Goal: Check status: Check status

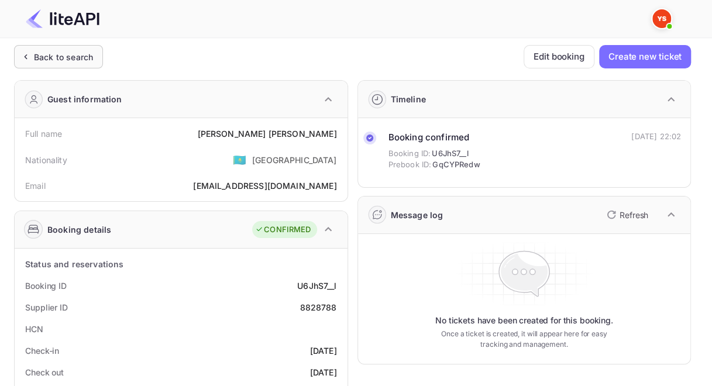
click at [44, 56] on div "Back to search" at bounding box center [63, 57] width 59 height 12
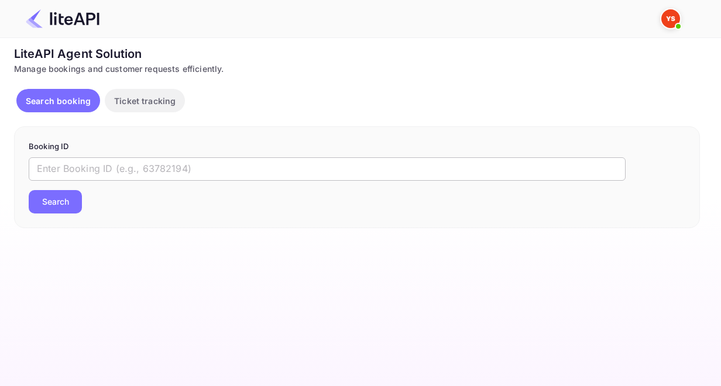
drag, startPoint x: 193, startPoint y: 169, endPoint x: 187, endPoint y: 171, distance: 6.3
click at [193, 169] on input "text" at bounding box center [327, 168] width 597 height 23
paste input "8148566"
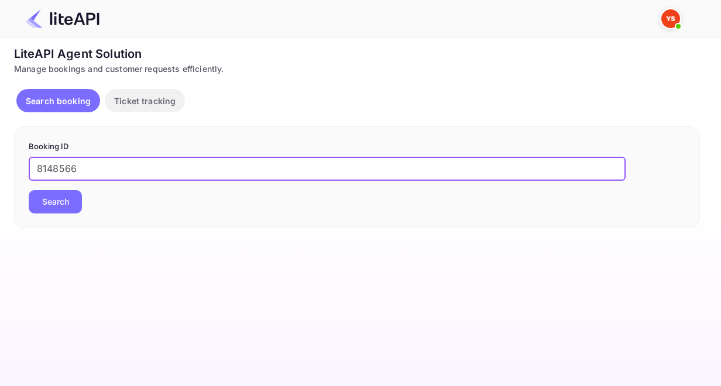
type input "8148566"
click at [64, 204] on button "Search" at bounding box center [55, 201] width 53 height 23
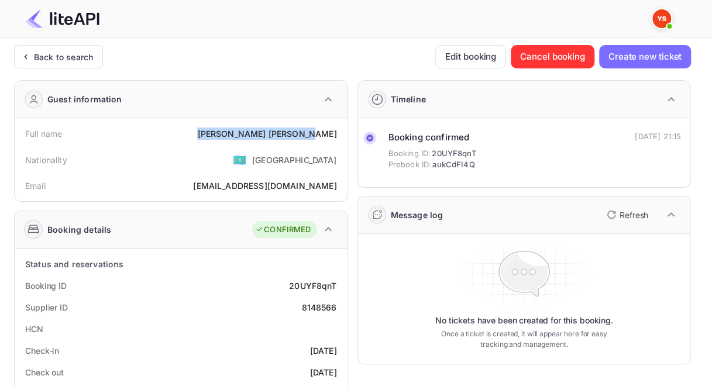
drag, startPoint x: 267, startPoint y: 133, endPoint x: 336, endPoint y: 131, distance: 69.1
click at [336, 131] on div "[PERSON_NAME]" at bounding box center [266, 134] width 139 height 12
copy div "[PERSON_NAME]"
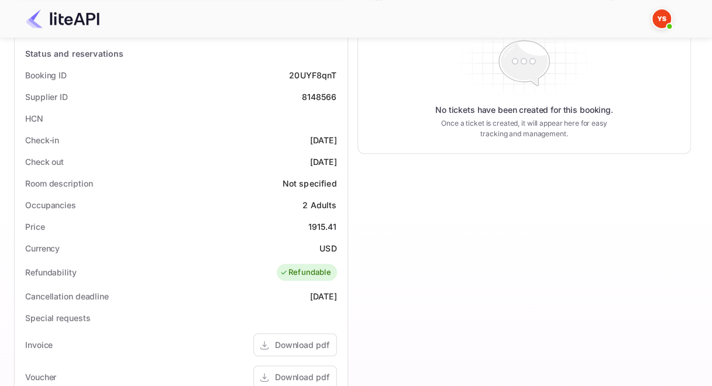
scroll to position [293, 0]
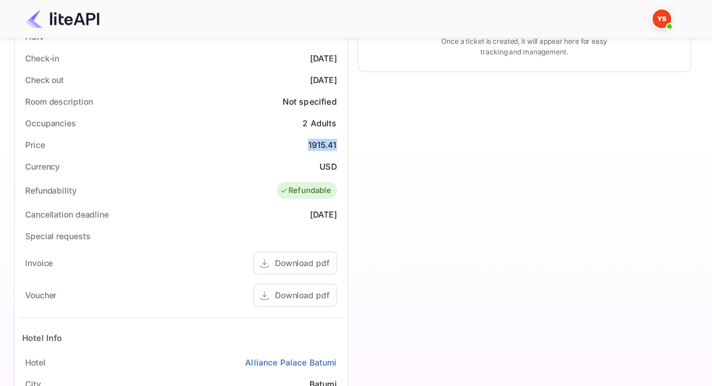
drag, startPoint x: 312, startPoint y: 140, endPoint x: 337, endPoint y: 140, distance: 25.2
click at [337, 140] on div "Price 1915.41" at bounding box center [181, 145] width 324 height 22
copy div "1915.41"
